Goal: Check status: Check status

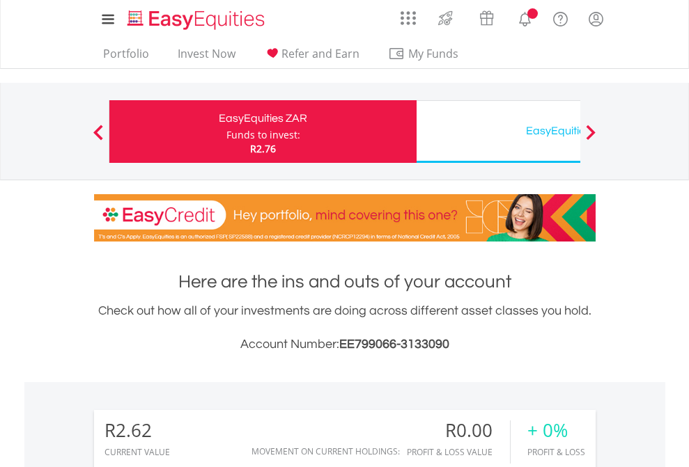
scroll to position [134, 219]
click at [226, 132] on div "Funds to invest:" at bounding box center [263, 135] width 74 height 14
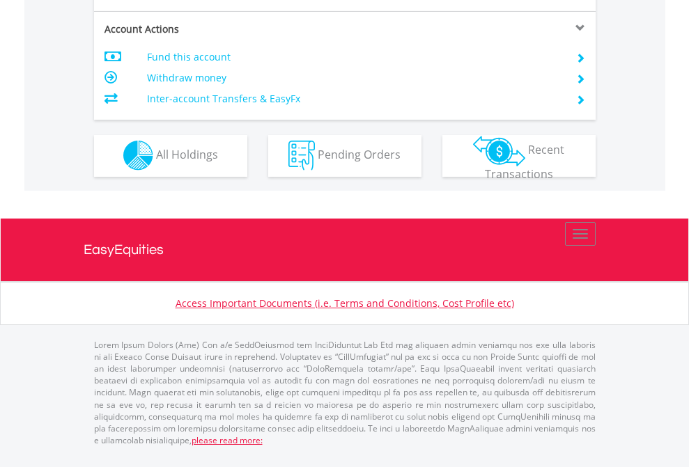
scroll to position [1303, 0]
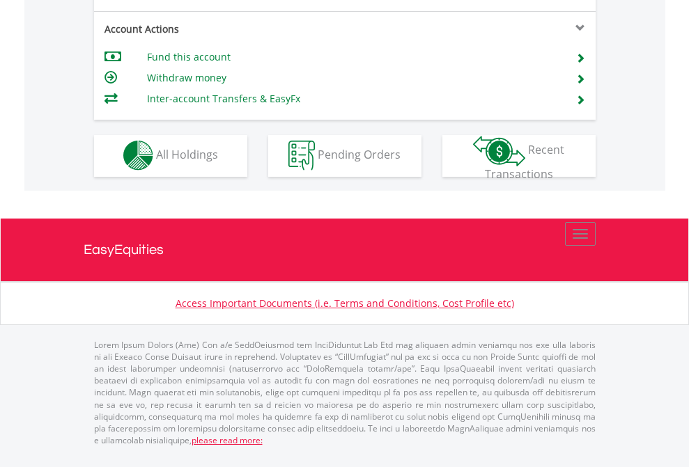
scroll to position [1303, 0]
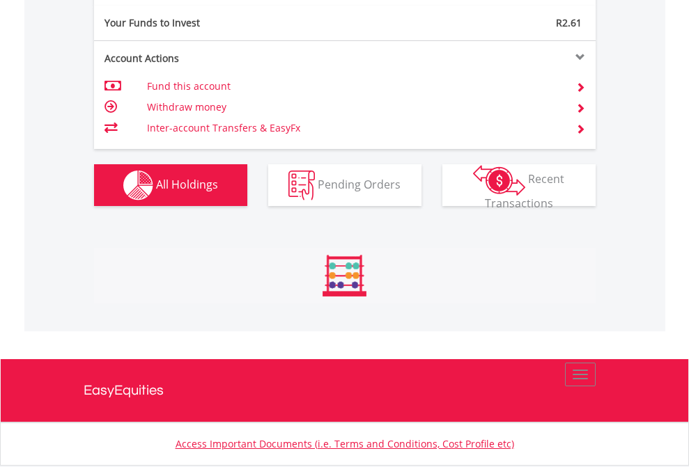
scroll to position [1384, 0]
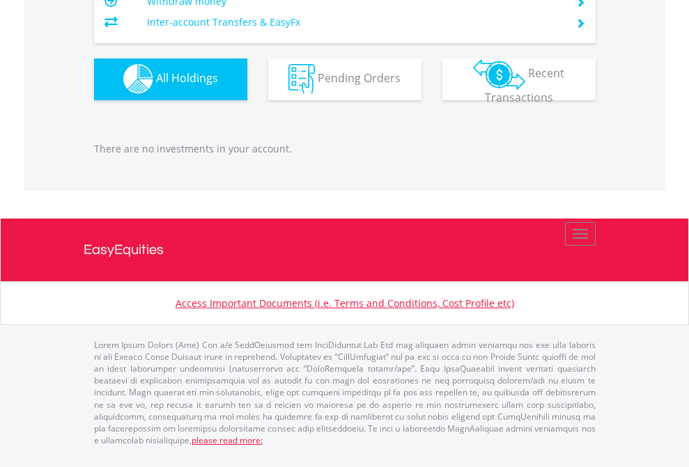
scroll to position [1379, 0]
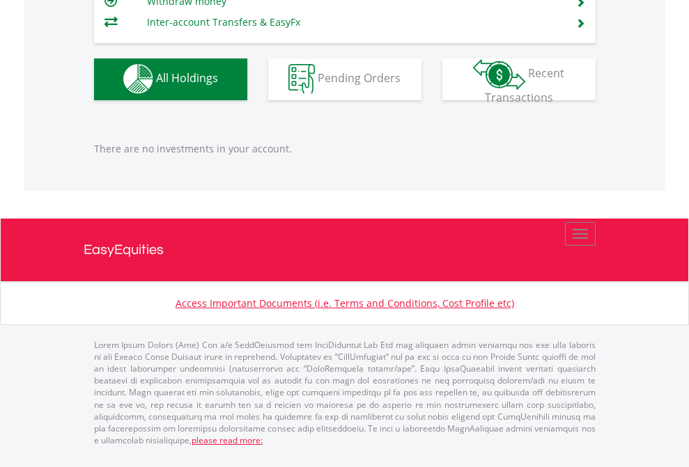
scroll to position [134, 219]
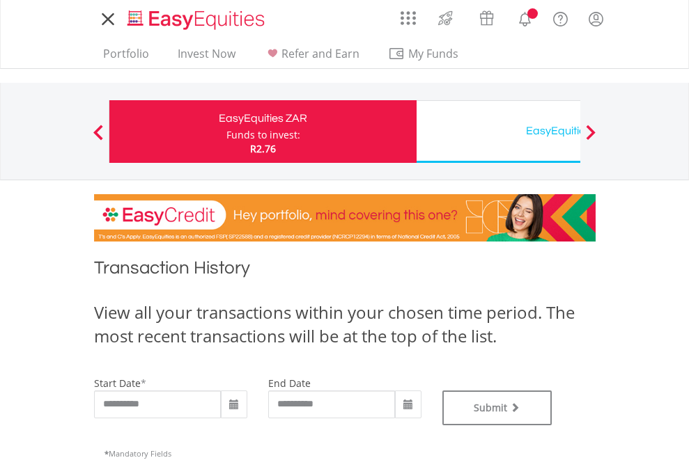
type input "**********"
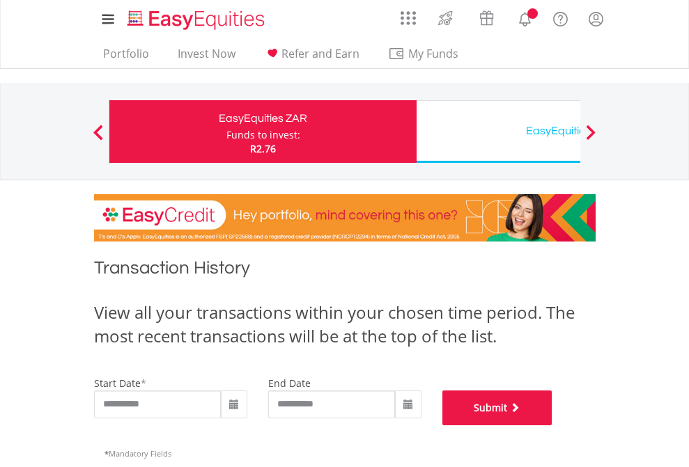
click at [552, 426] on button "Submit" at bounding box center [497, 408] width 110 height 35
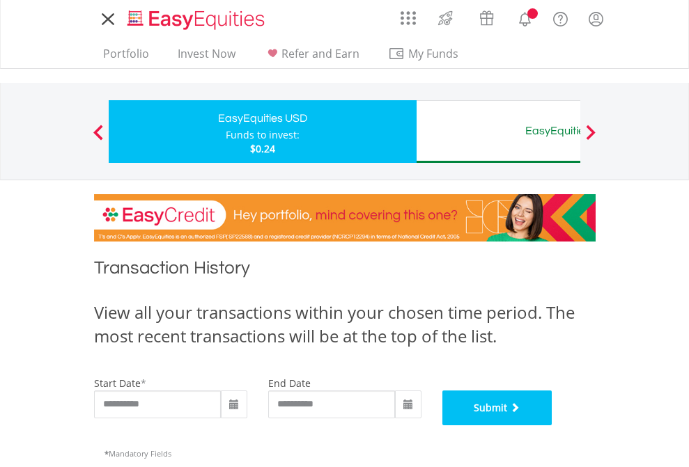
click at [552, 426] on button "Submit" at bounding box center [497, 408] width 110 height 35
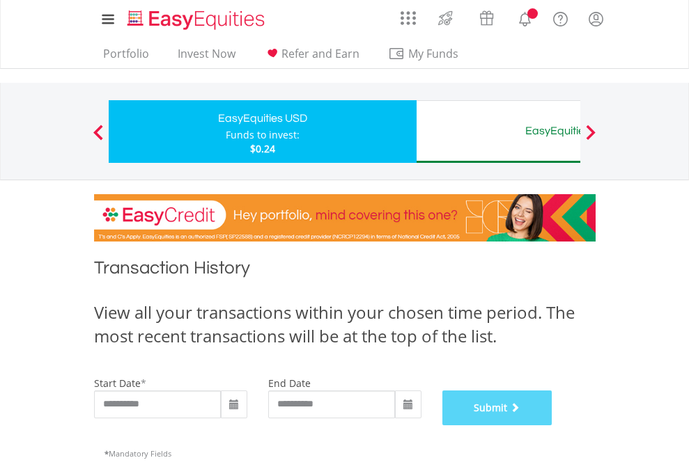
scroll to position [565, 0]
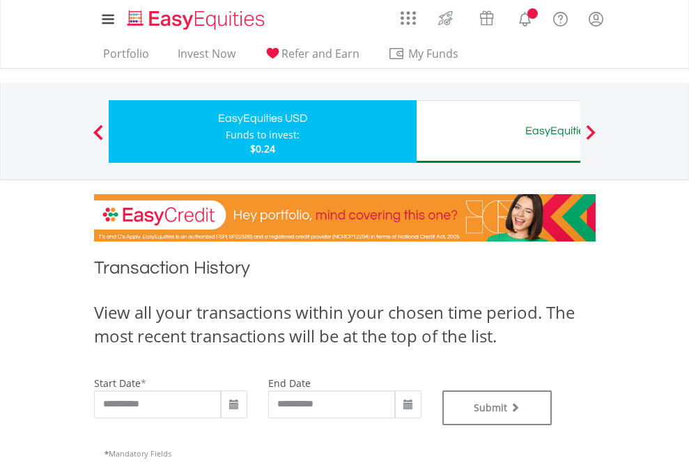
click at [498, 132] on div "EasyEquities AUD" at bounding box center [570, 131] width 290 height 20
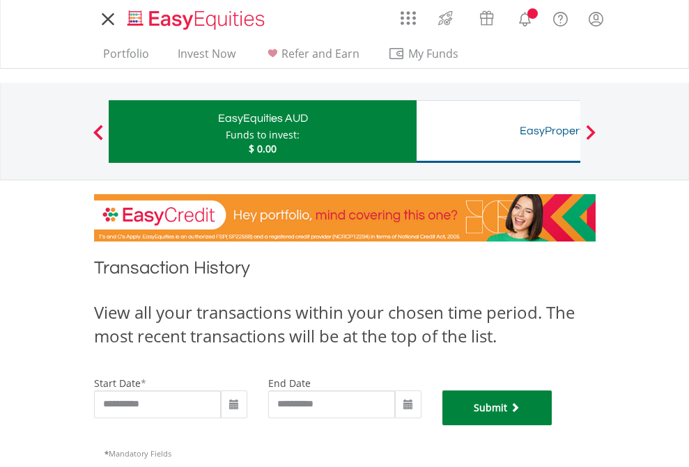
click at [552, 426] on button "Submit" at bounding box center [497, 408] width 110 height 35
